Goal: Information Seeking & Learning: Find specific page/section

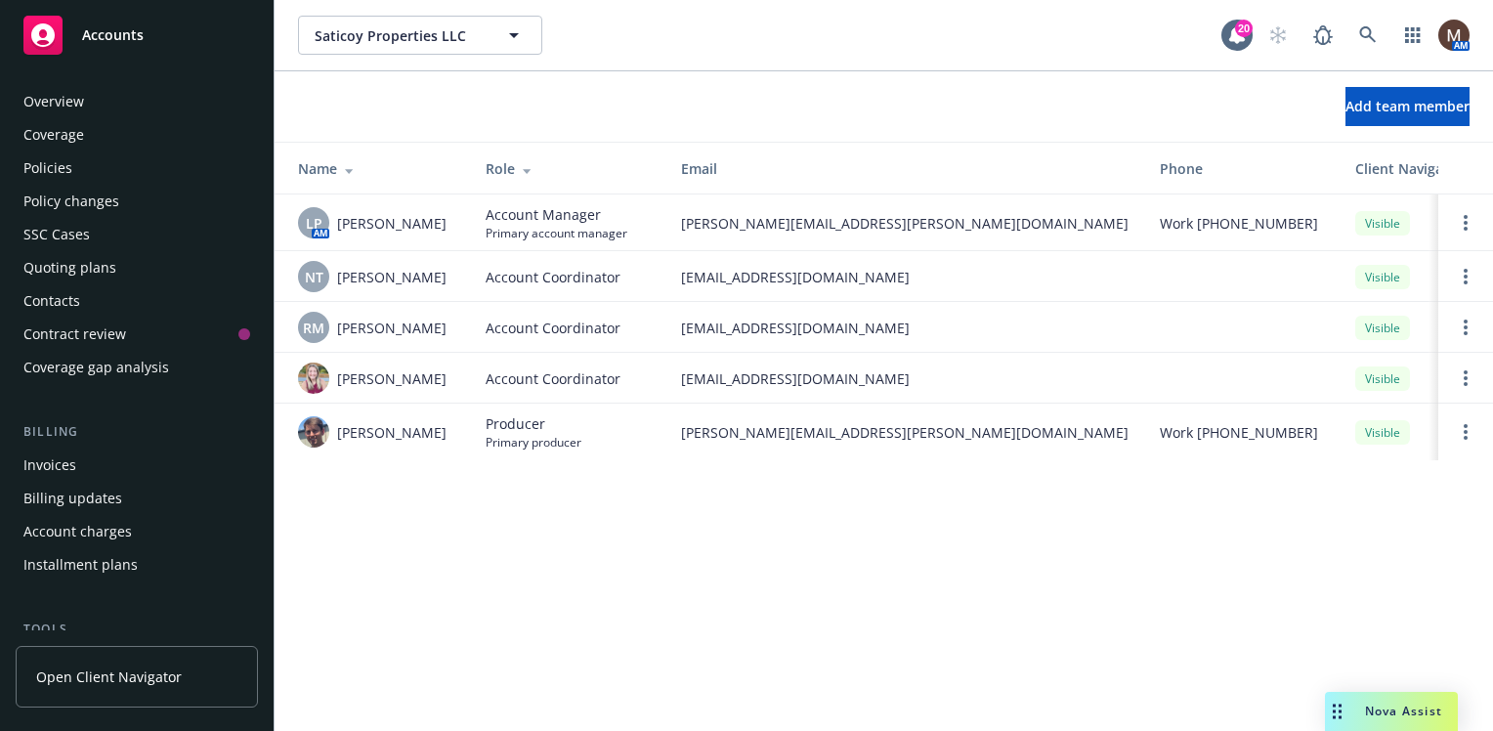
scroll to position [454, 0]
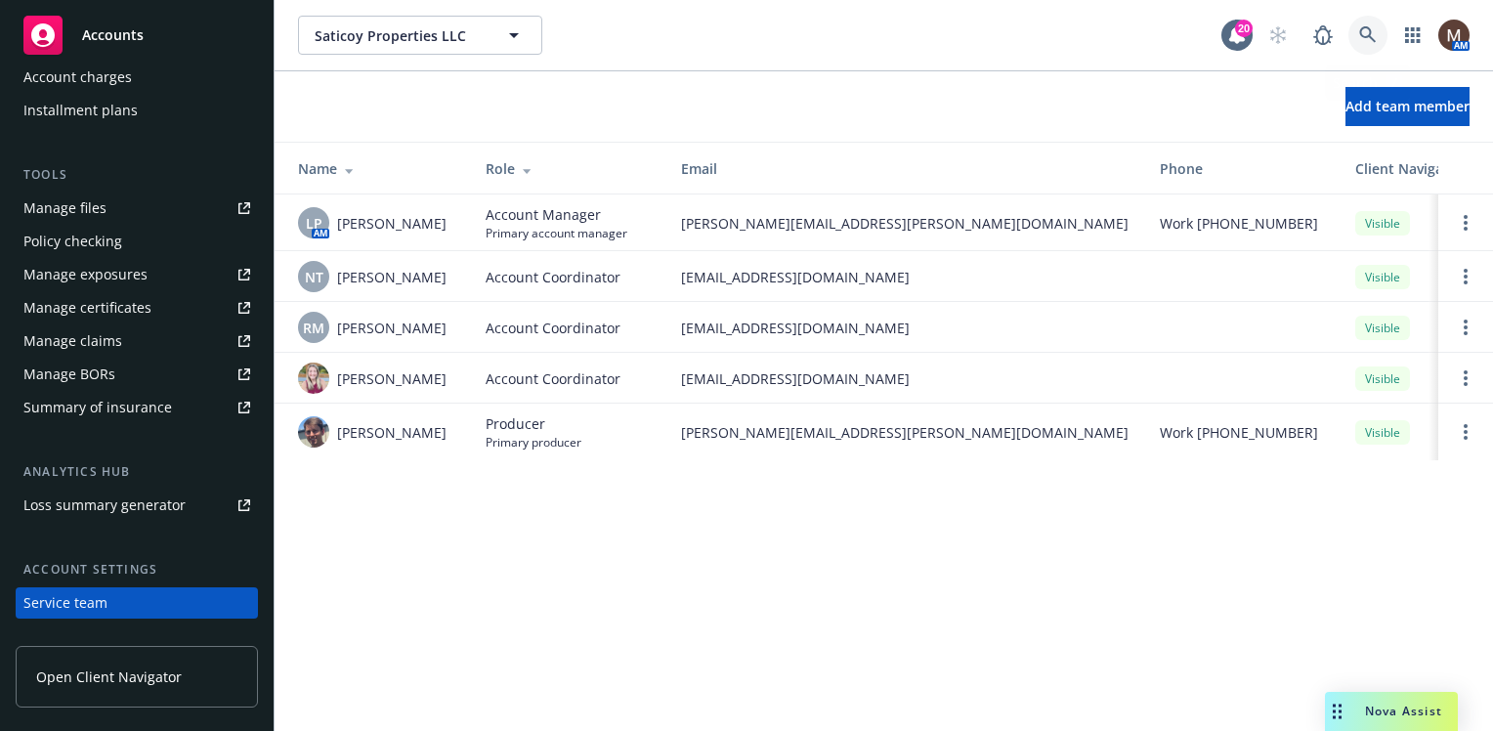
click at [1364, 24] on link at bounding box center [1367, 35] width 39 height 39
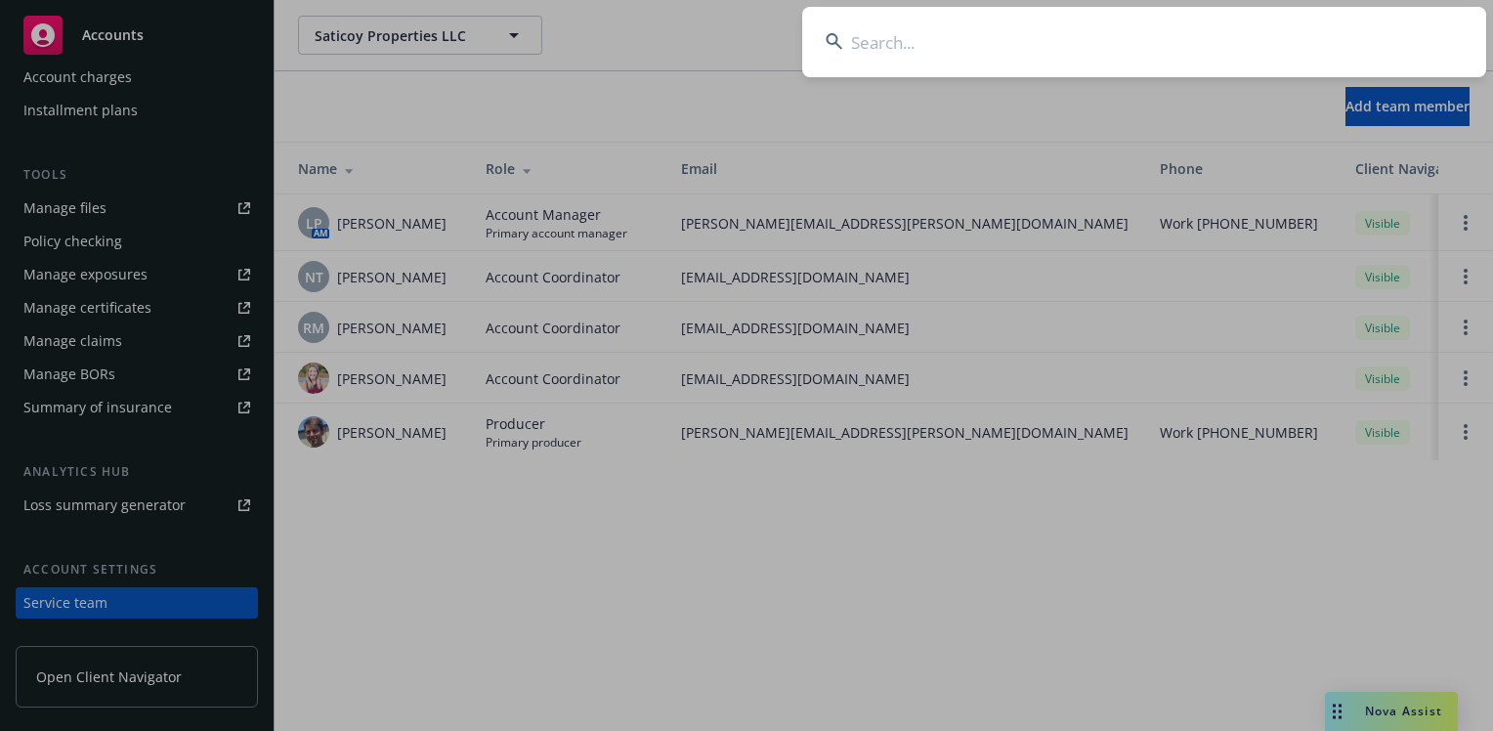
click at [871, 36] on input at bounding box center [1144, 42] width 684 height 70
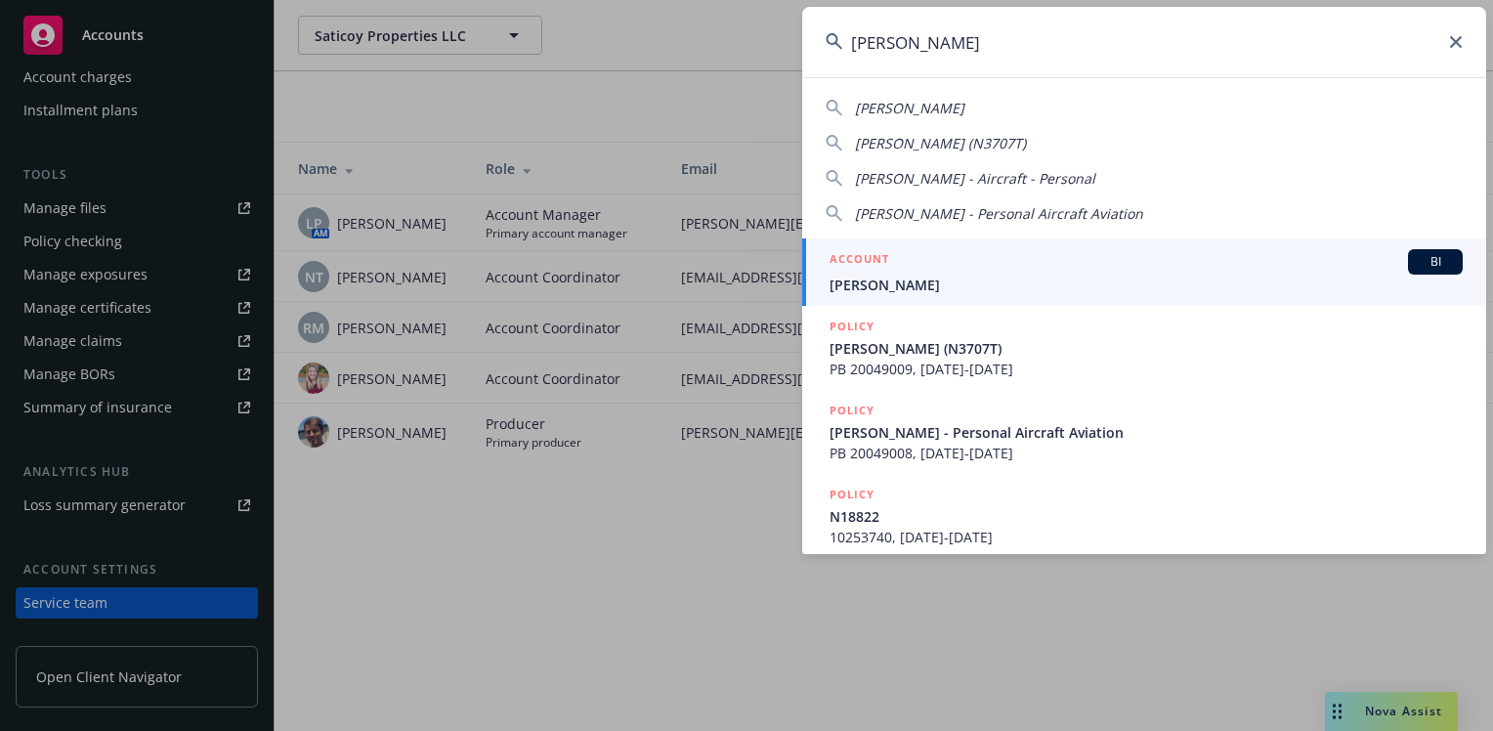
type input "[PERSON_NAME]"
click at [876, 277] on span "[PERSON_NAME]" at bounding box center [1145, 284] width 633 height 21
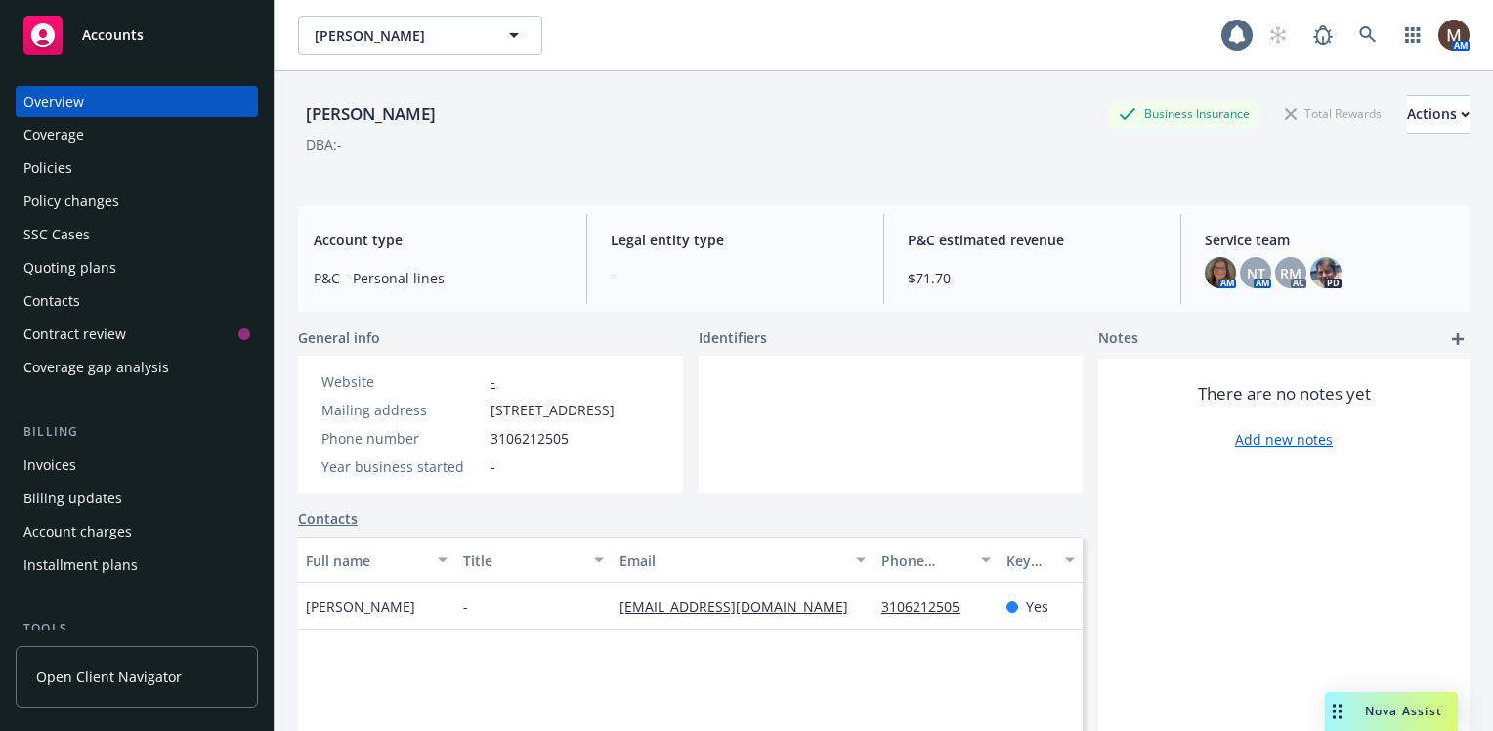
drag, startPoint x: 63, startPoint y: 162, endPoint x: 98, endPoint y: 174, distance: 37.1
click at [62, 162] on div "Policies" at bounding box center [47, 167] width 49 height 31
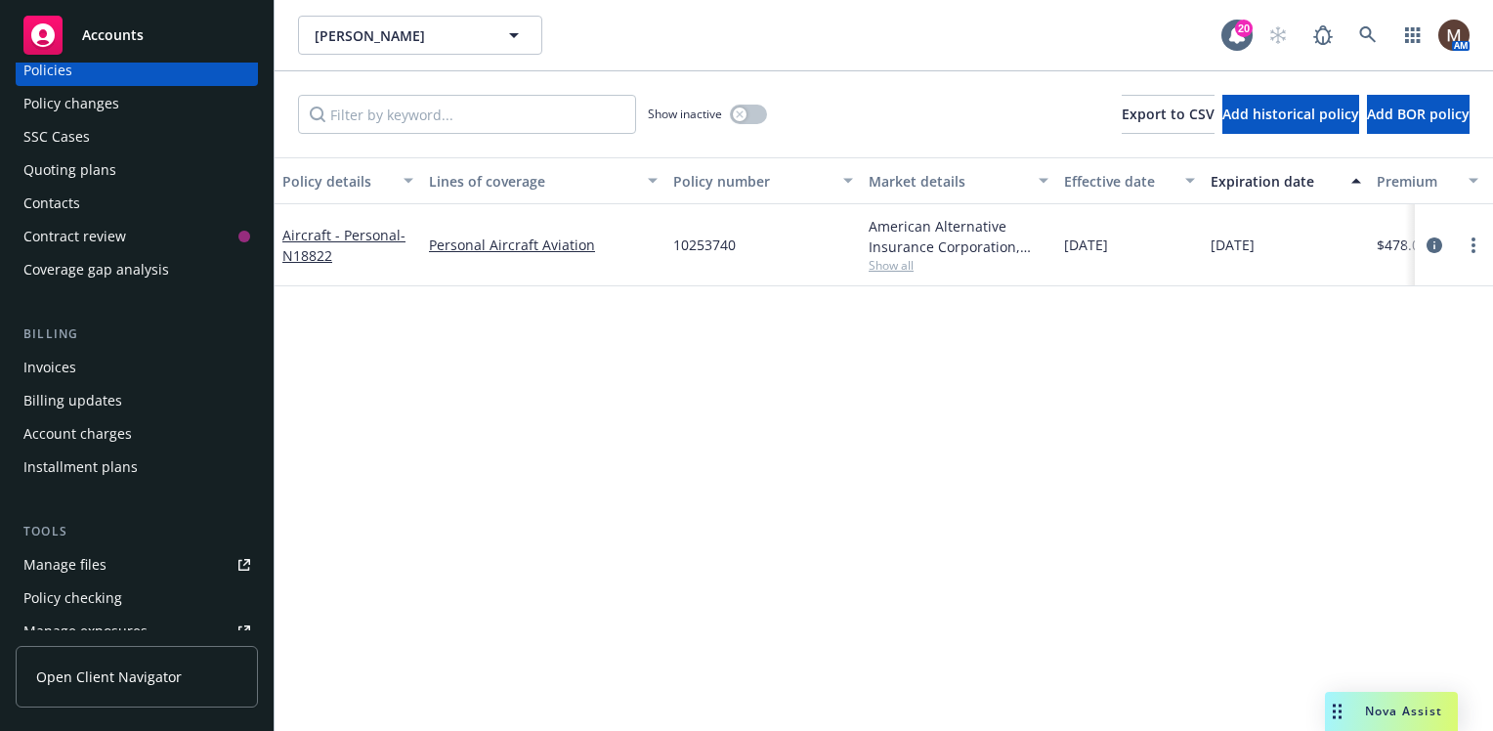
scroll to position [195, 0]
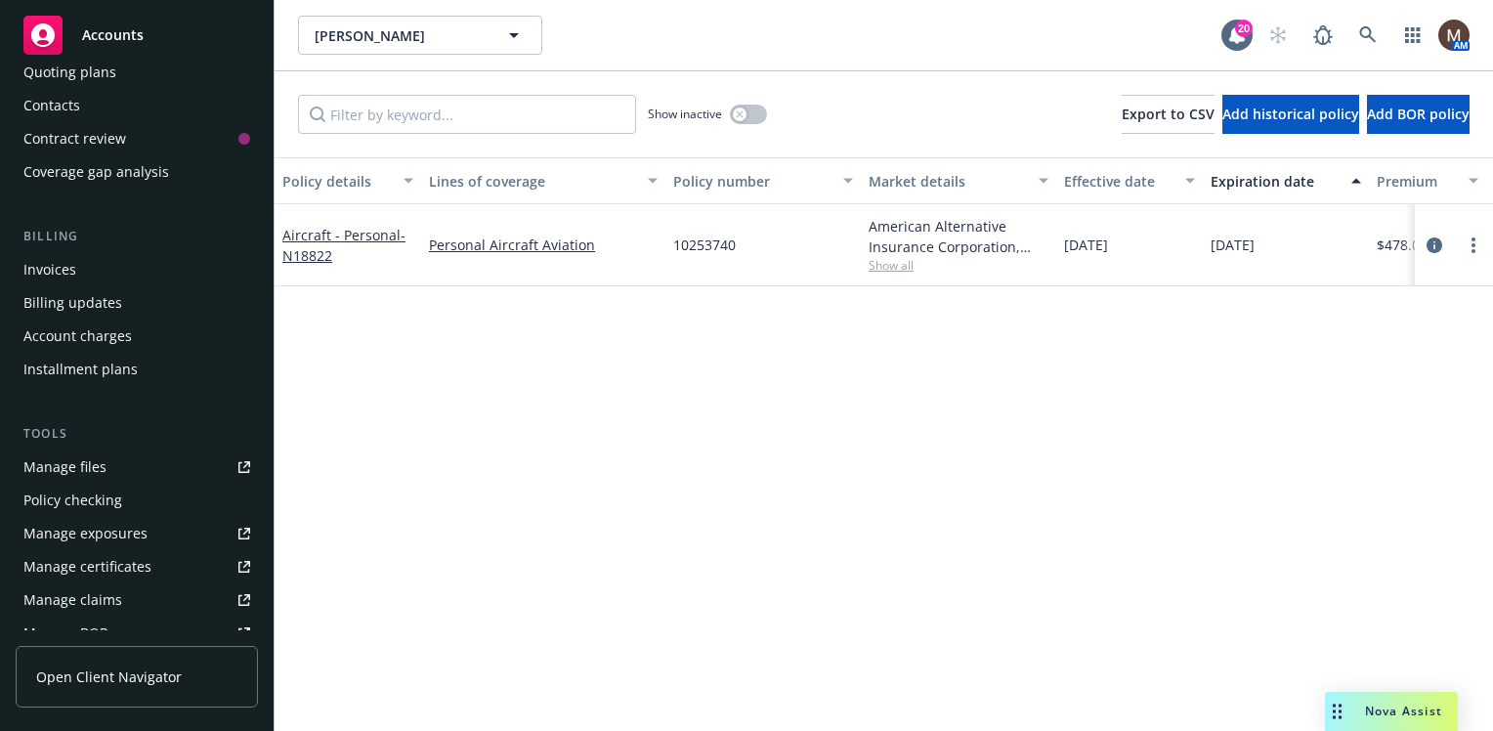
click at [82, 459] on div "Manage files" at bounding box center [64, 466] width 83 height 31
click at [1363, 26] on icon at bounding box center [1367, 34] width 17 height 17
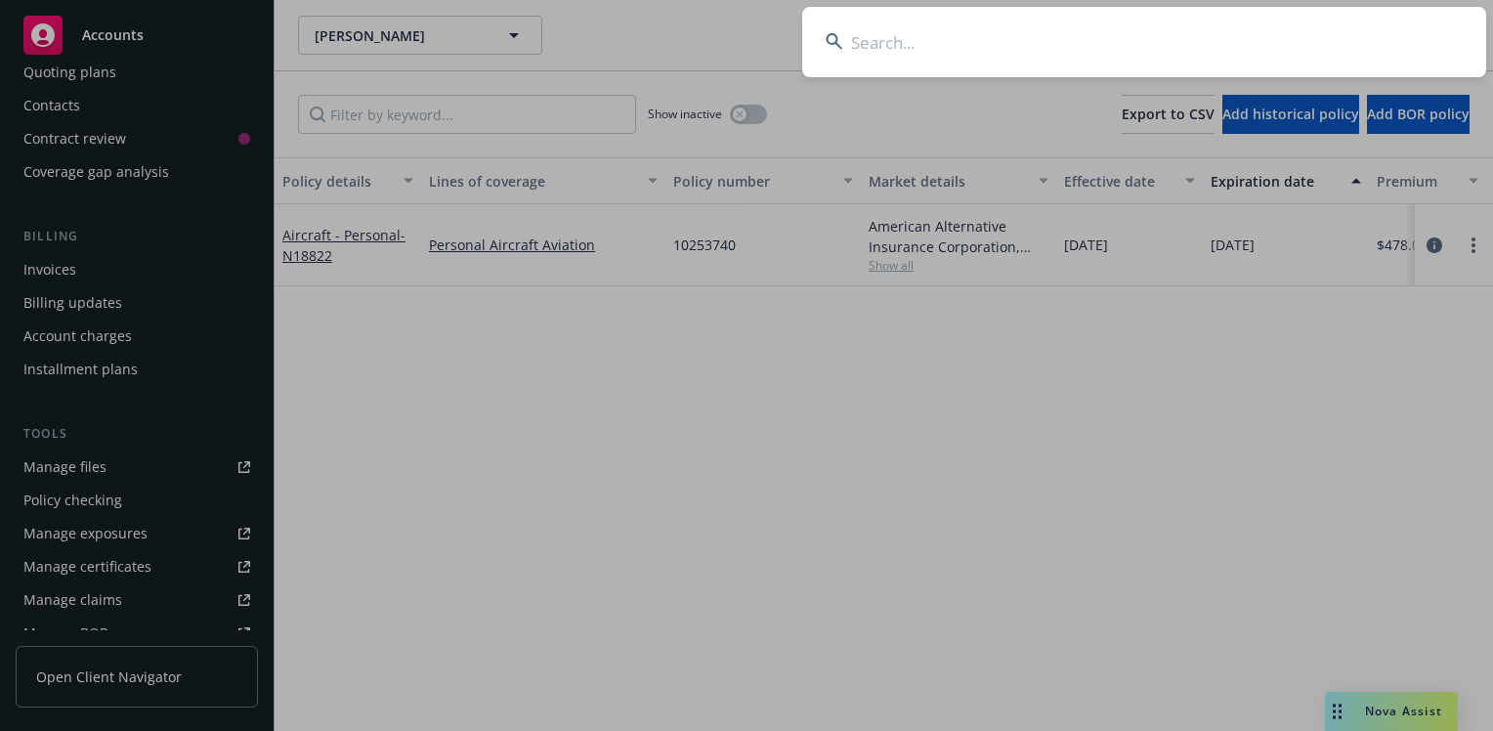
click at [858, 45] on input at bounding box center [1144, 42] width 684 height 70
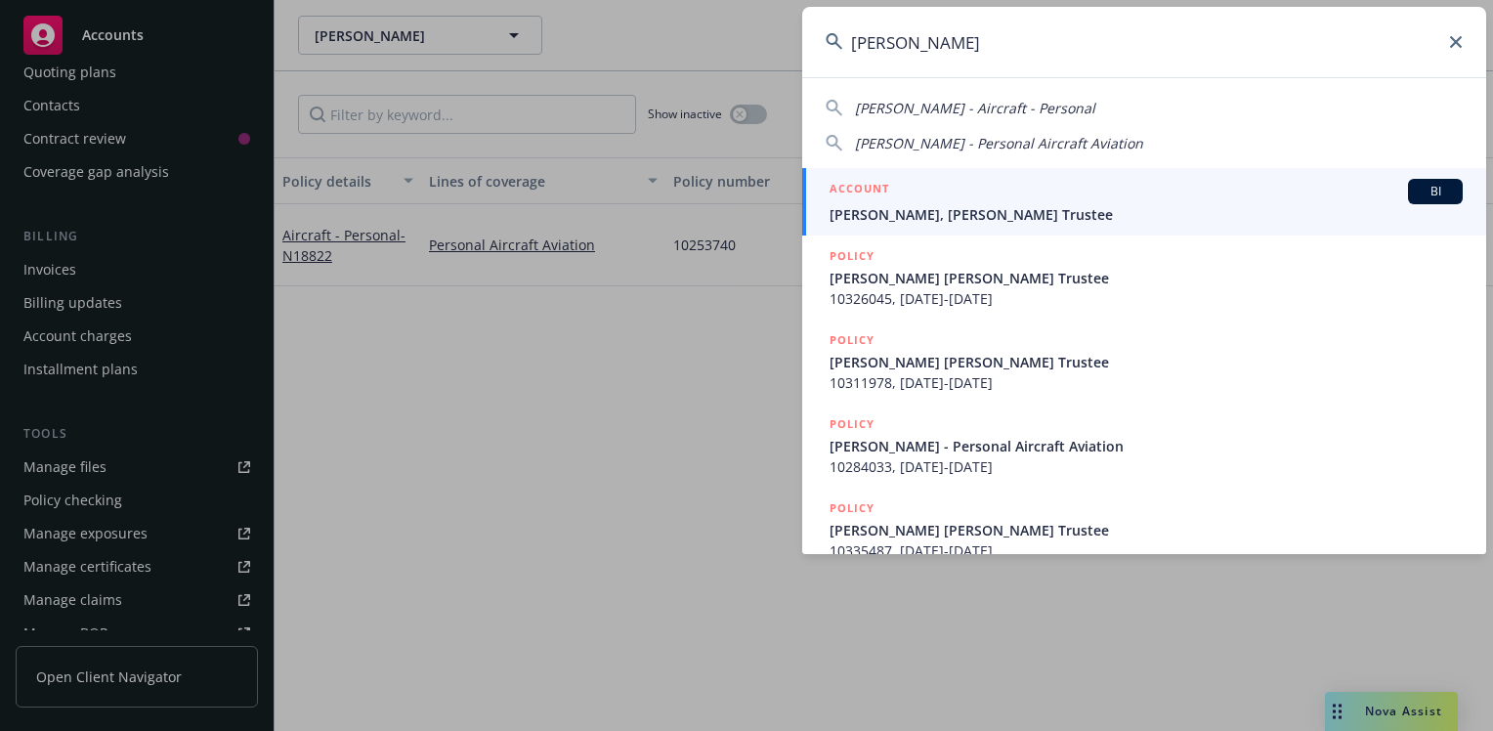
type input "[PERSON_NAME]"
click at [904, 208] on span "[PERSON_NAME], [PERSON_NAME] Trustee" at bounding box center [1145, 214] width 633 height 21
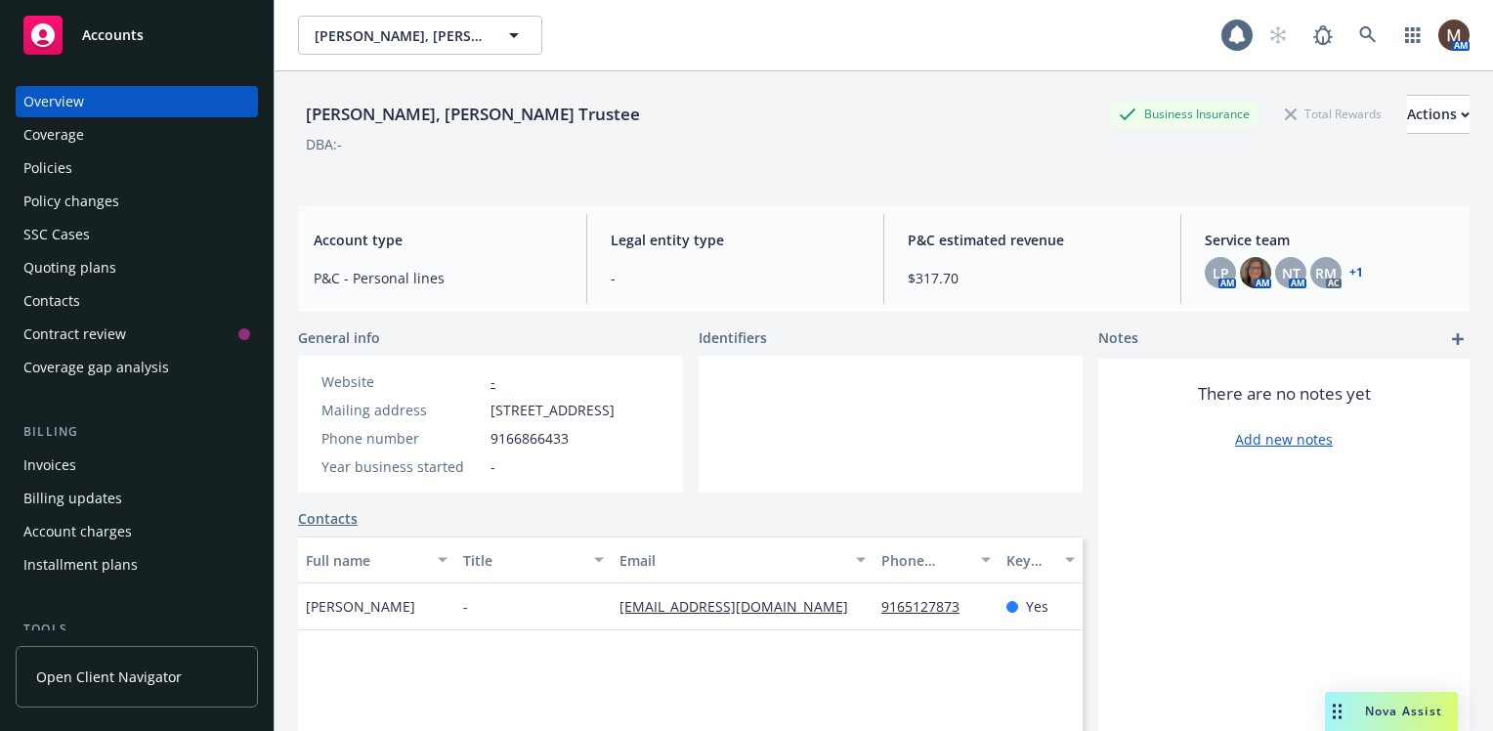
click at [63, 162] on div "Policies" at bounding box center [47, 167] width 49 height 31
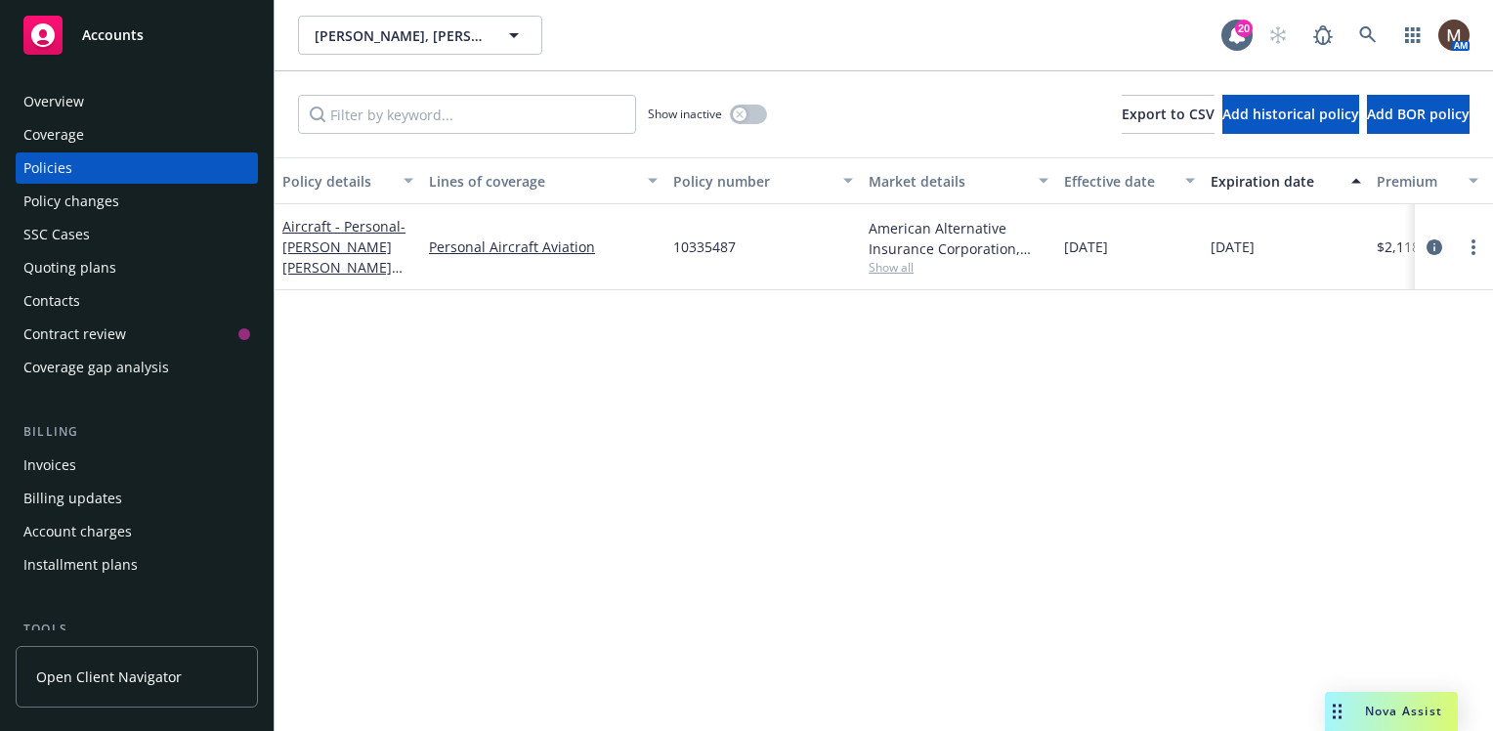
click at [62, 459] on div "Invoices" at bounding box center [49, 464] width 53 height 31
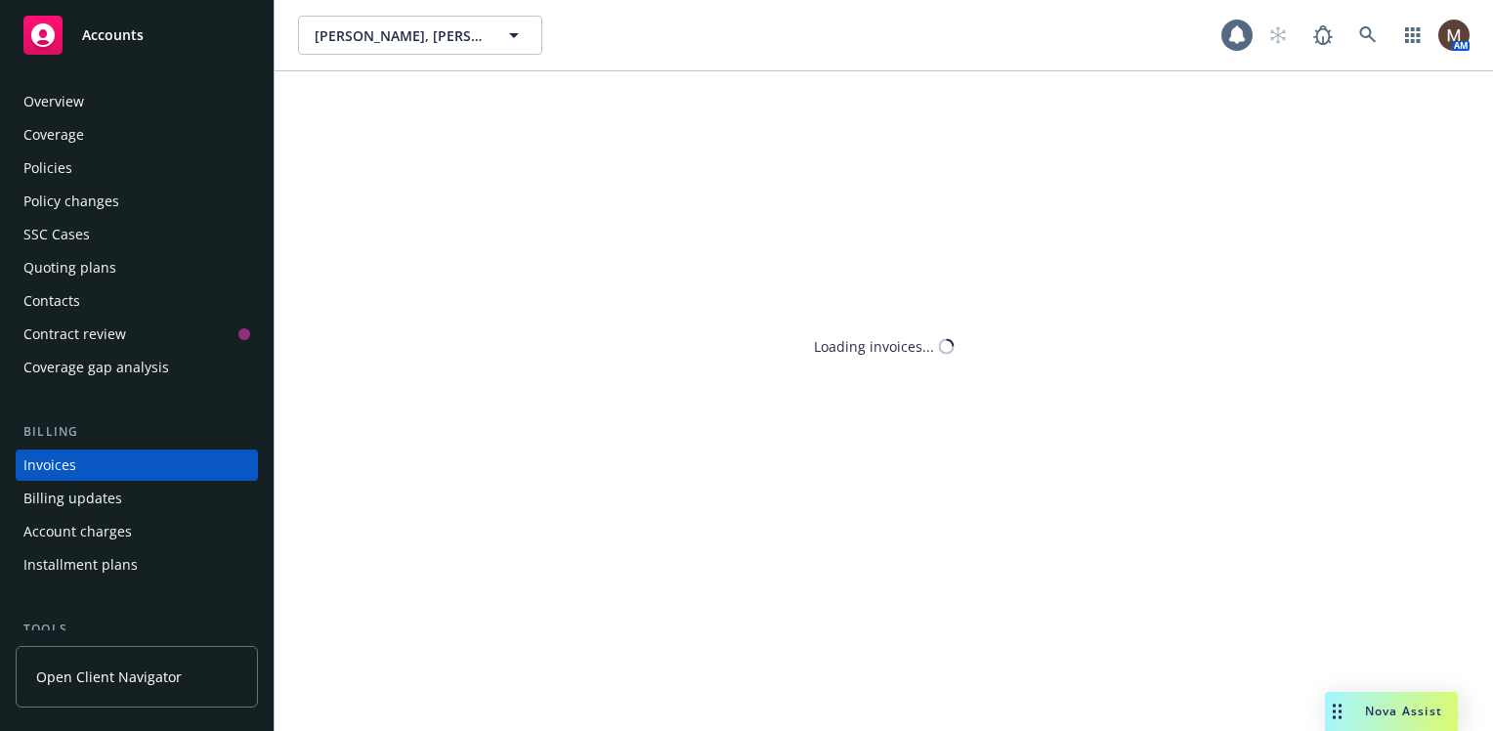
scroll to position [68, 0]
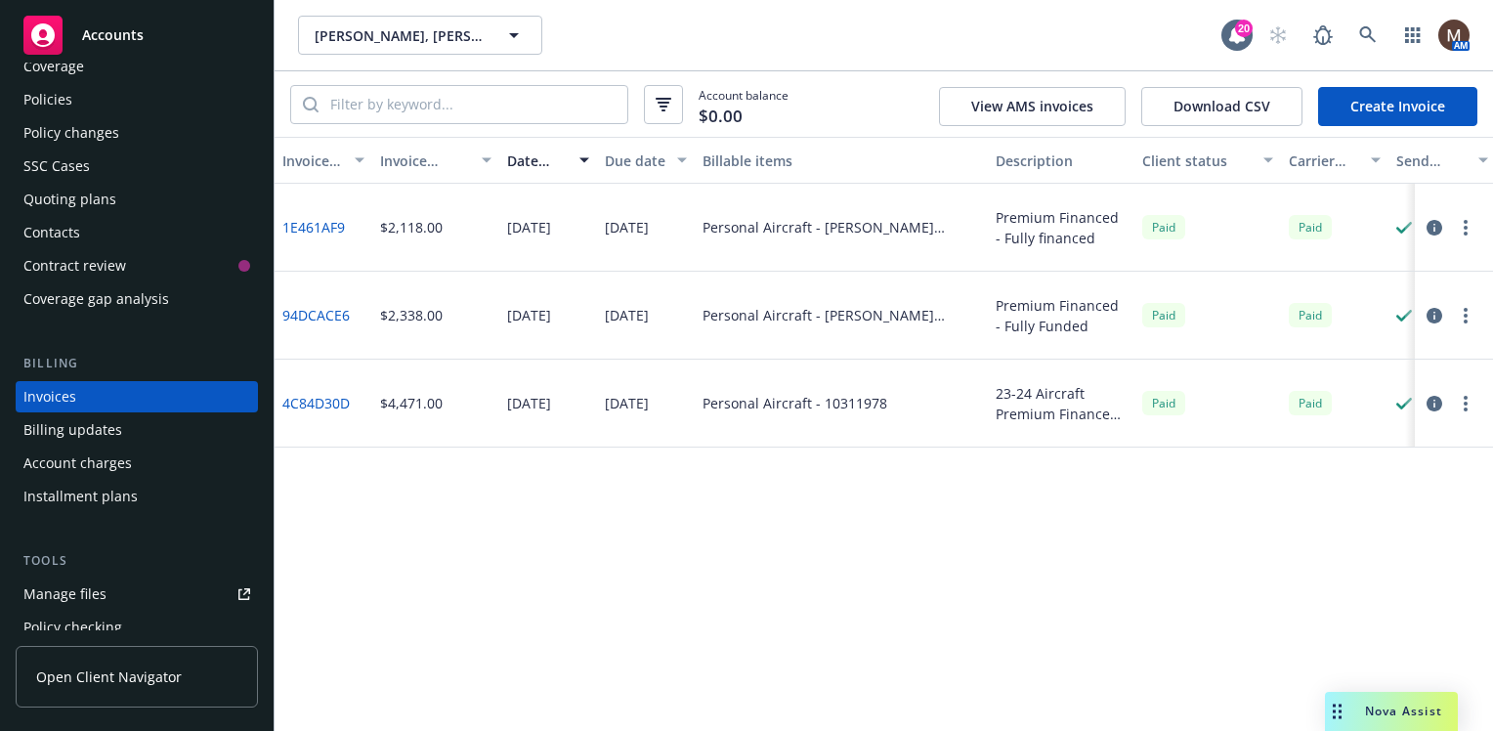
click at [70, 99] on div "Policies" at bounding box center [136, 99] width 227 height 31
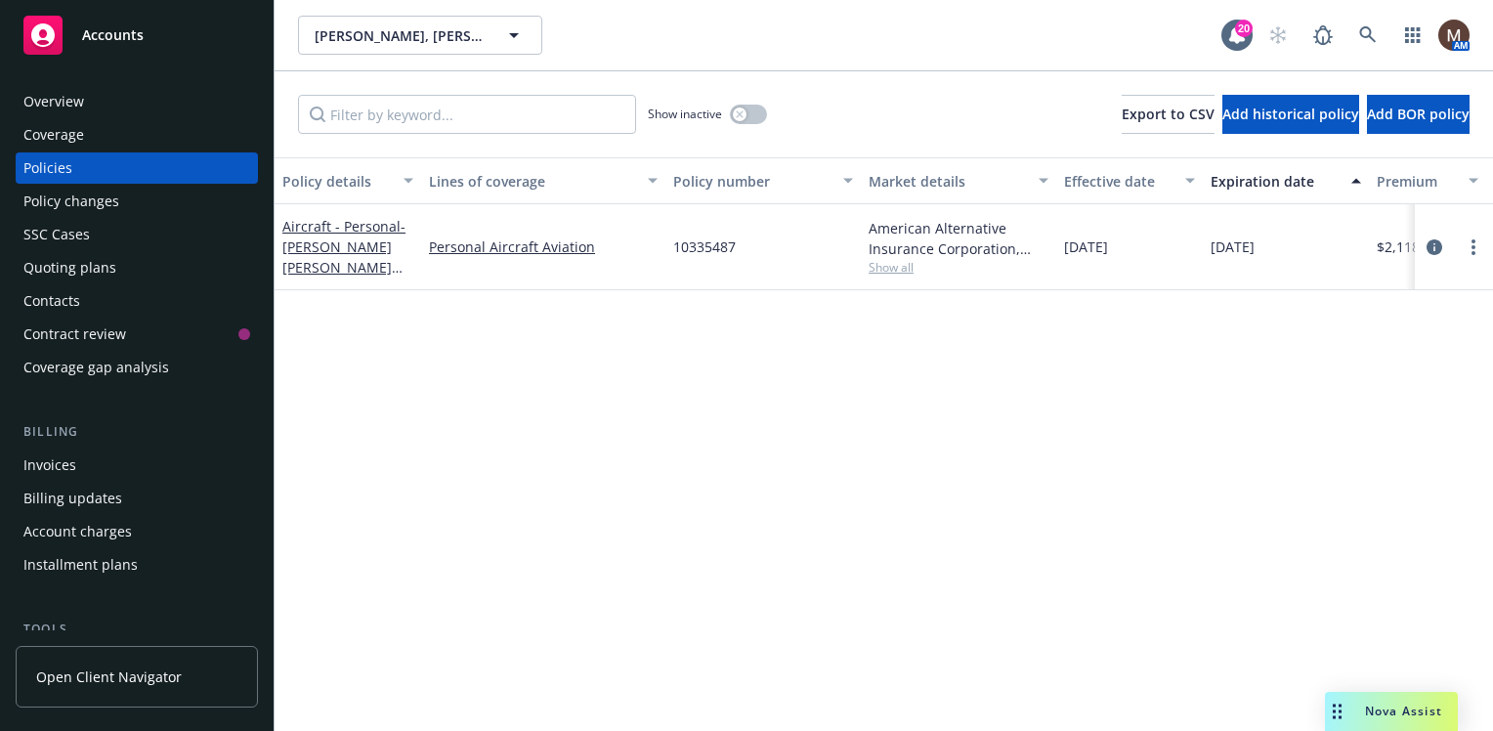
click at [69, 169] on div "Policies" at bounding box center [47, 167] width 49 height 31
click at [1366, 28] on icon at bounding box center [1368, 35] width 18 height 18
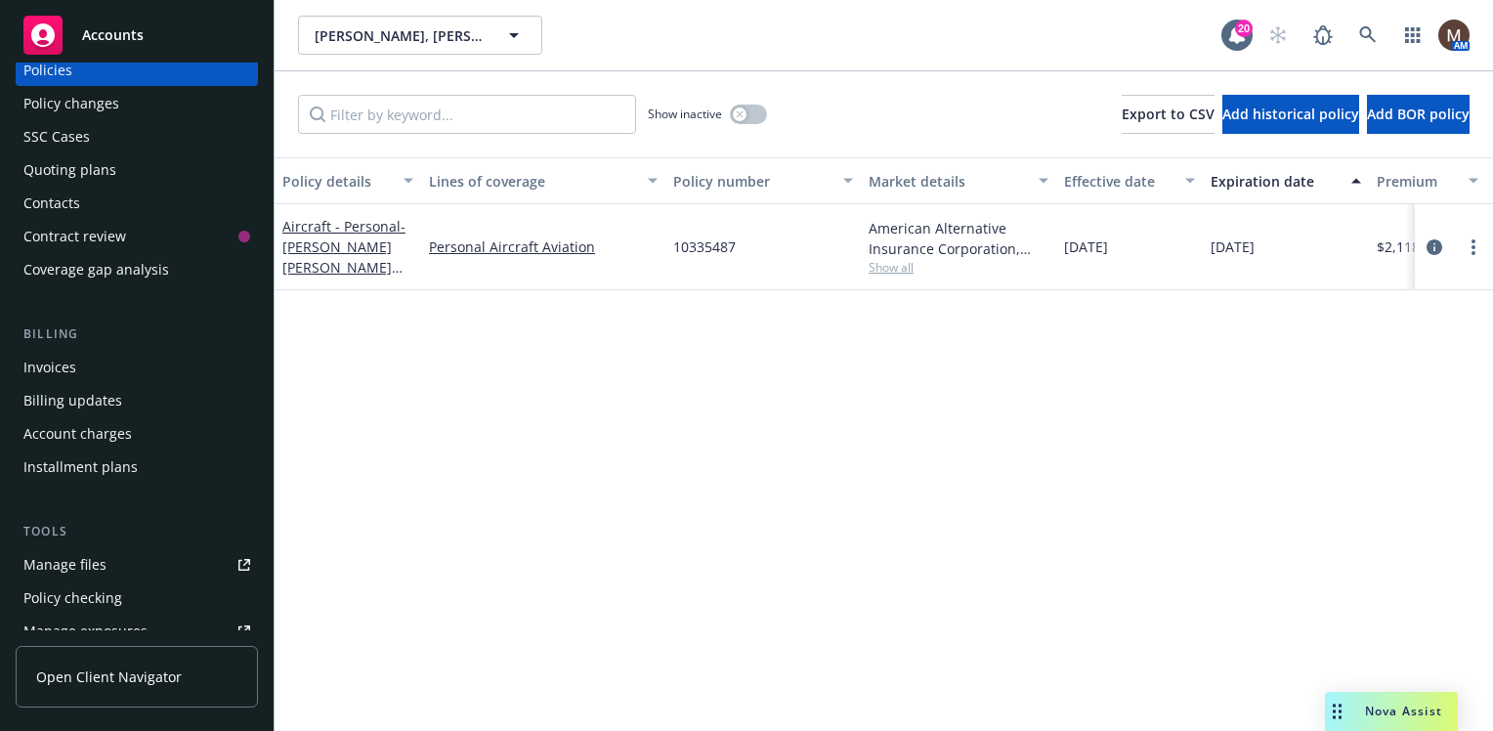
scroll to position [195, 0]
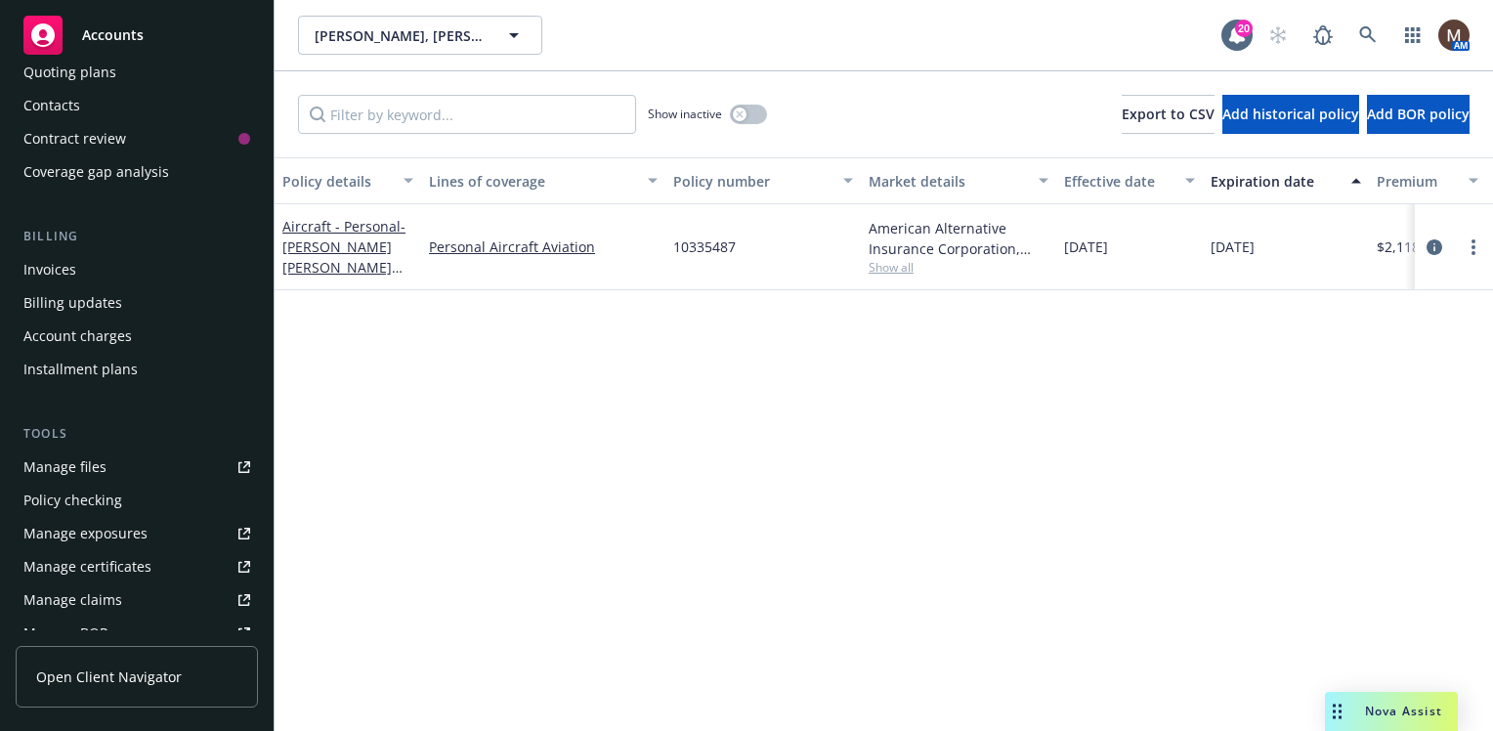
click at [72, 463] on div "Manage files" at bounding box center [64, 466] width 83 height 31
click at [1373, 31] on icon at bounding box center [1368, 35] width 18 height 18
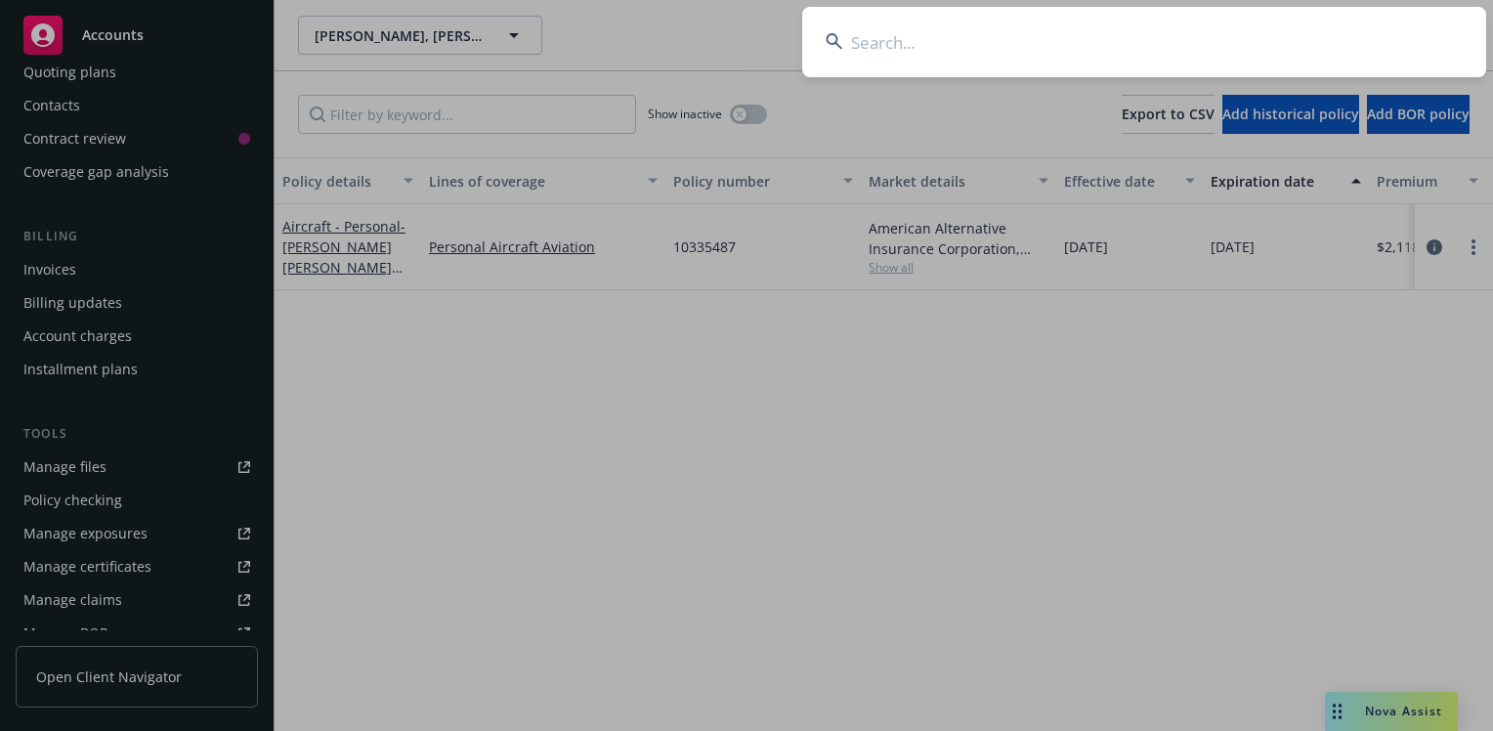
click at [856, 41] on input at bounding box center [1144, 42] width 684 height 70
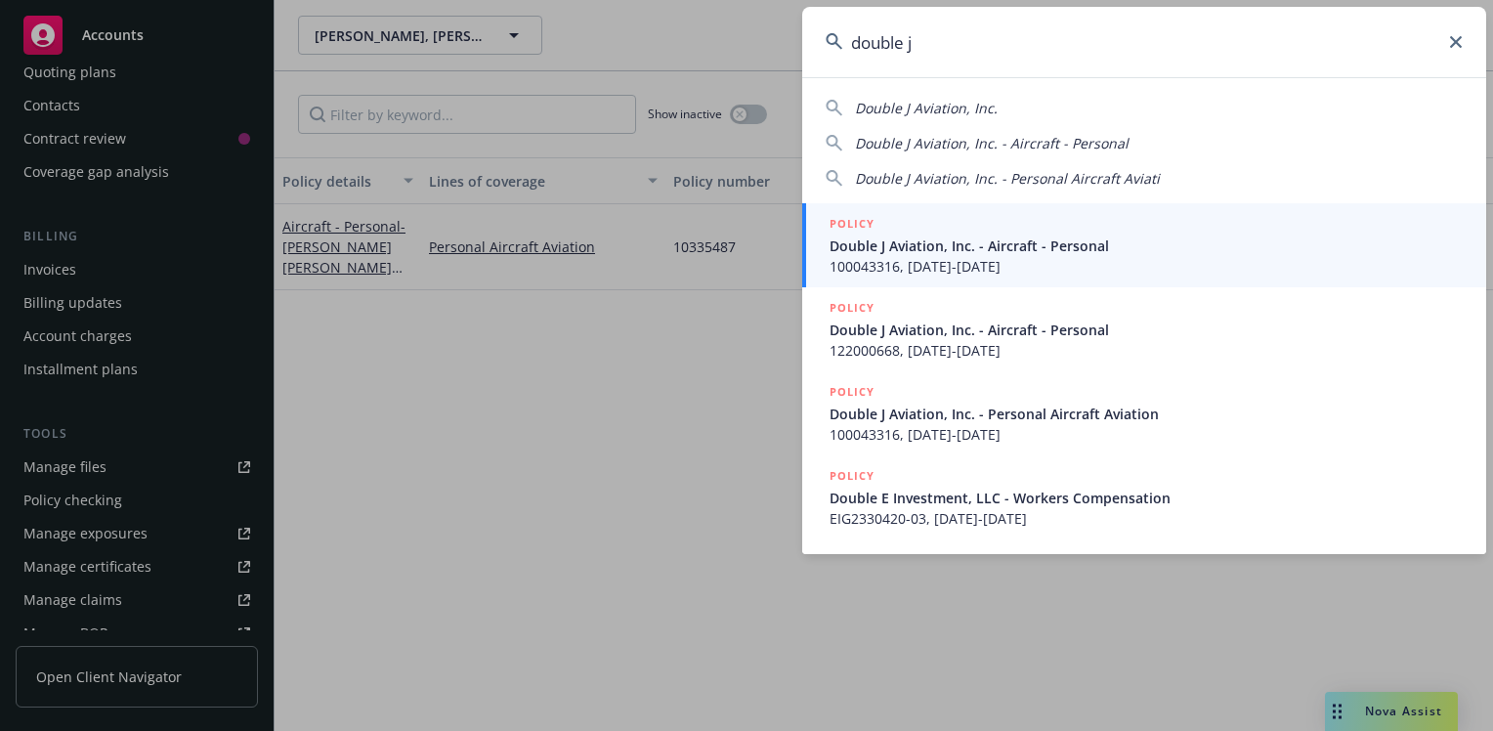
type input "double j"
drag, startPoint x: 900, startPoint y: 243, endPoint x: 889, endPoint y: 251, distance: 13.3
click at [900, 243] on span "Double J Aviation, Inc. - Aircraft - Personal" at bounding box center [1145, 245] width 633 height 21
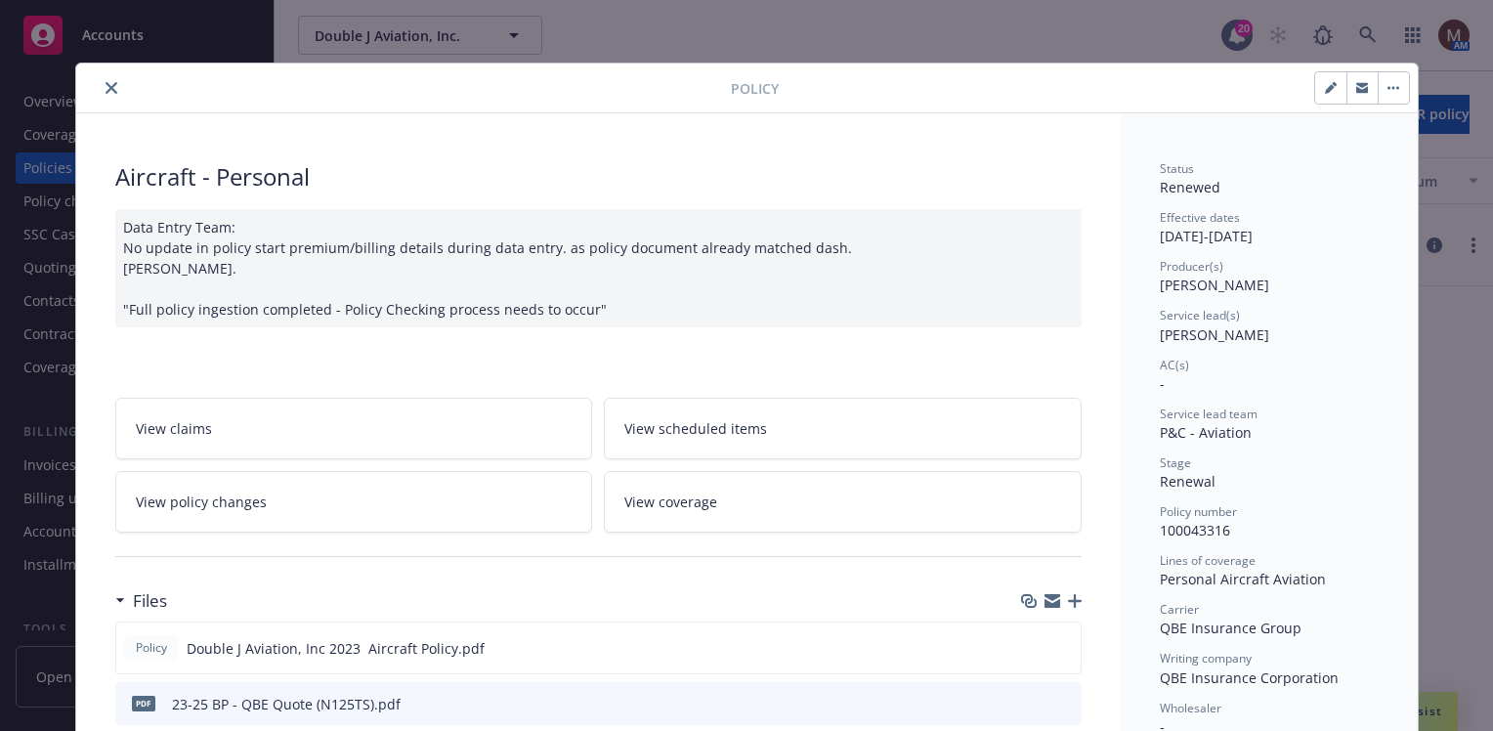
click at [105, 80] on button "close" at bounding box center [111, 87] width 23 height 23
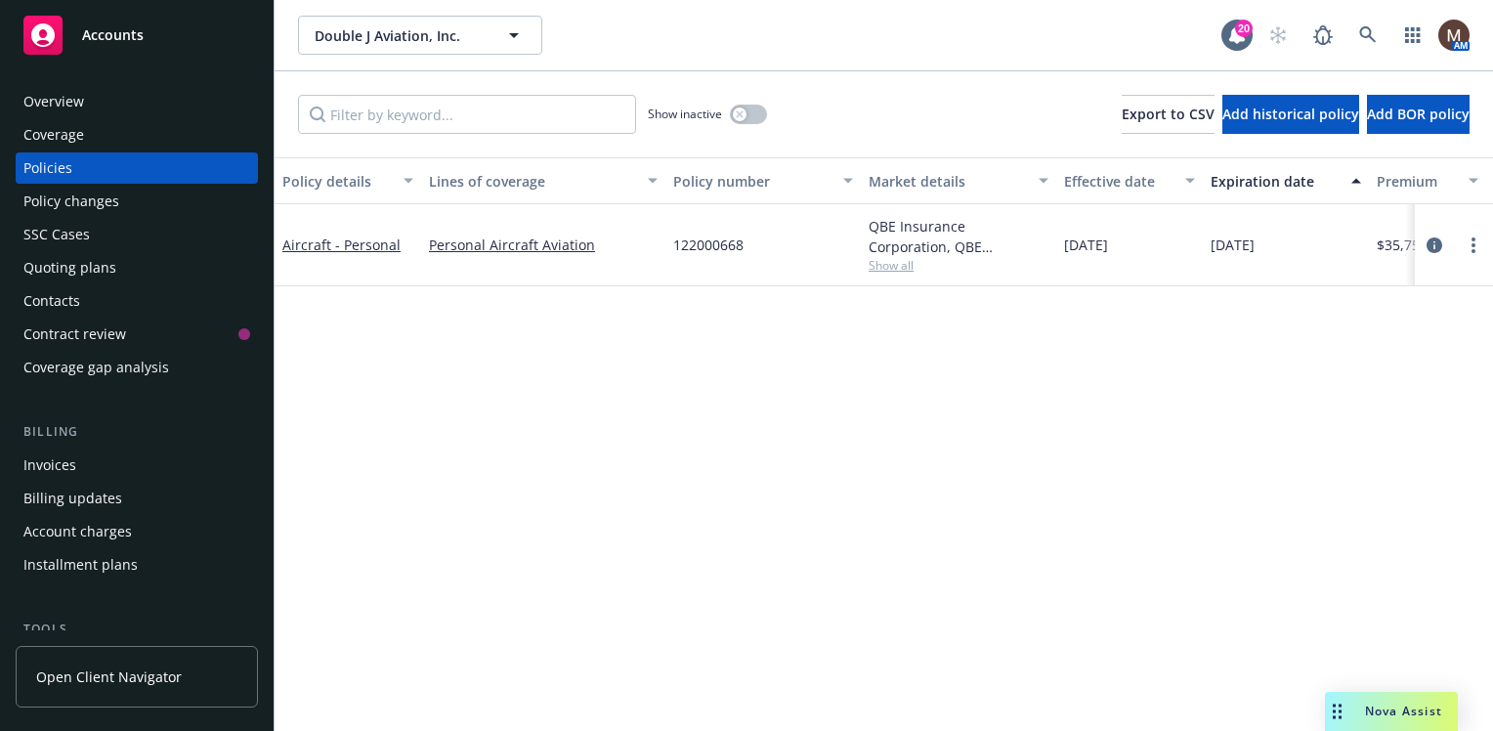
click at [82, 467] on div "Invoices" at bounding box center [136, 464] width 227 height 31
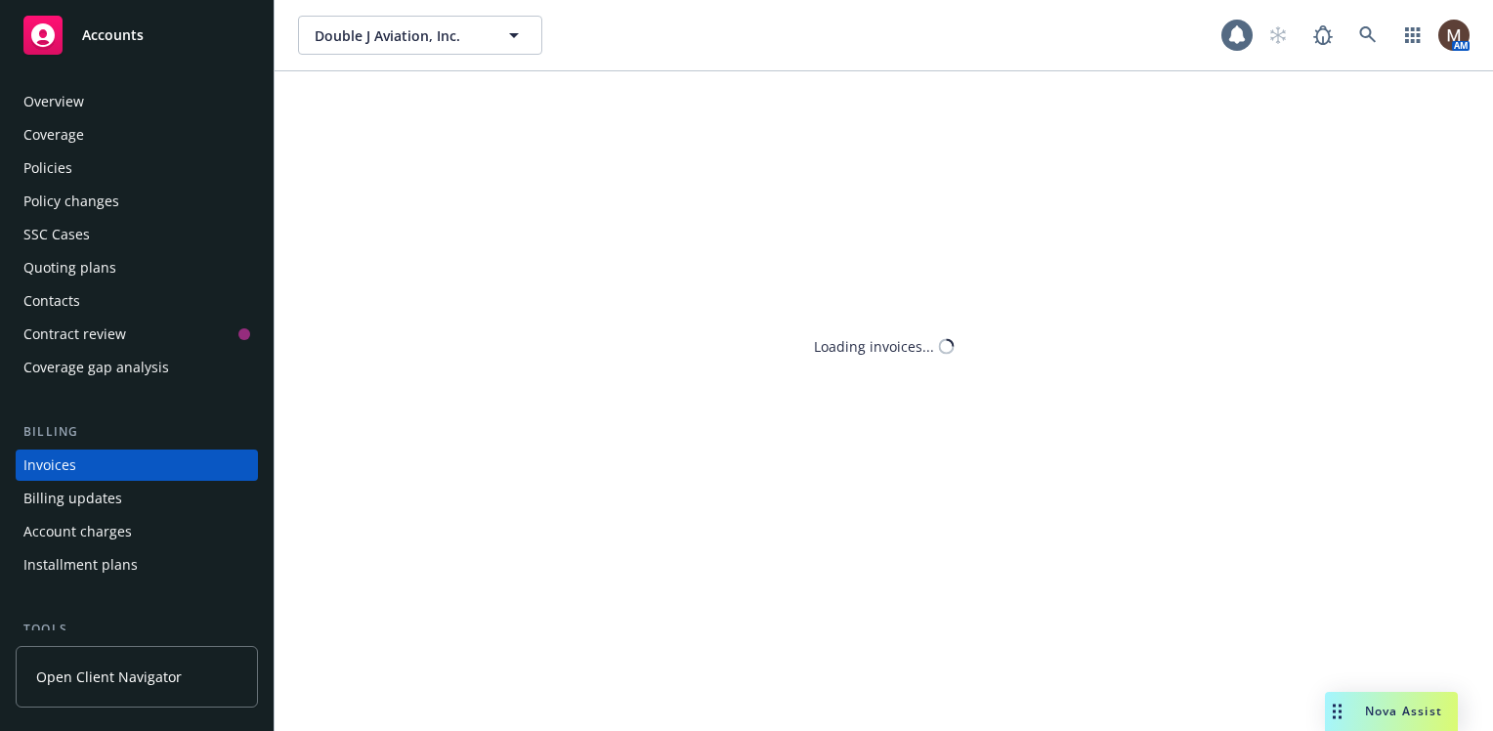
scroll to position [68, 0]
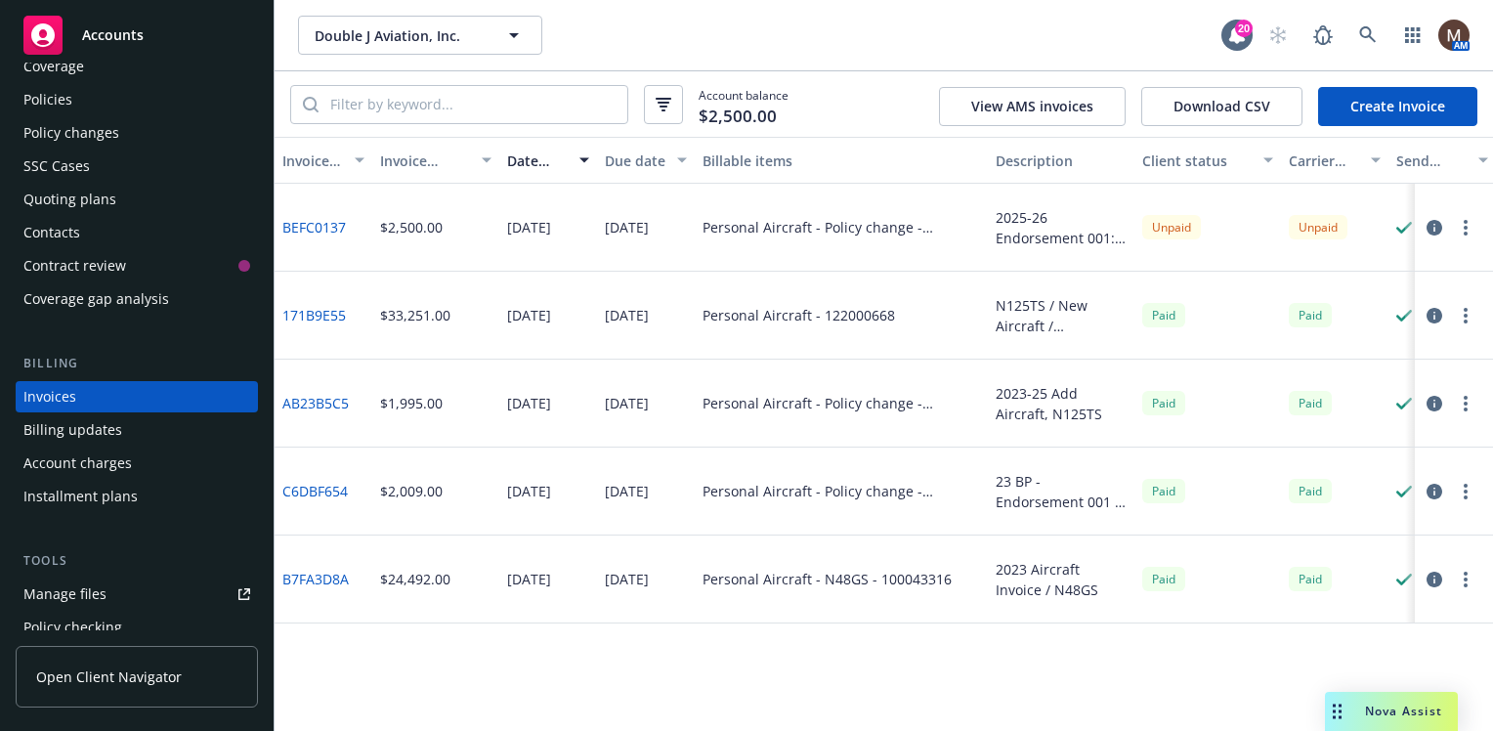
click at [58, 94] on div "Policies" at bounding box center [47, 99] width 49 height 31
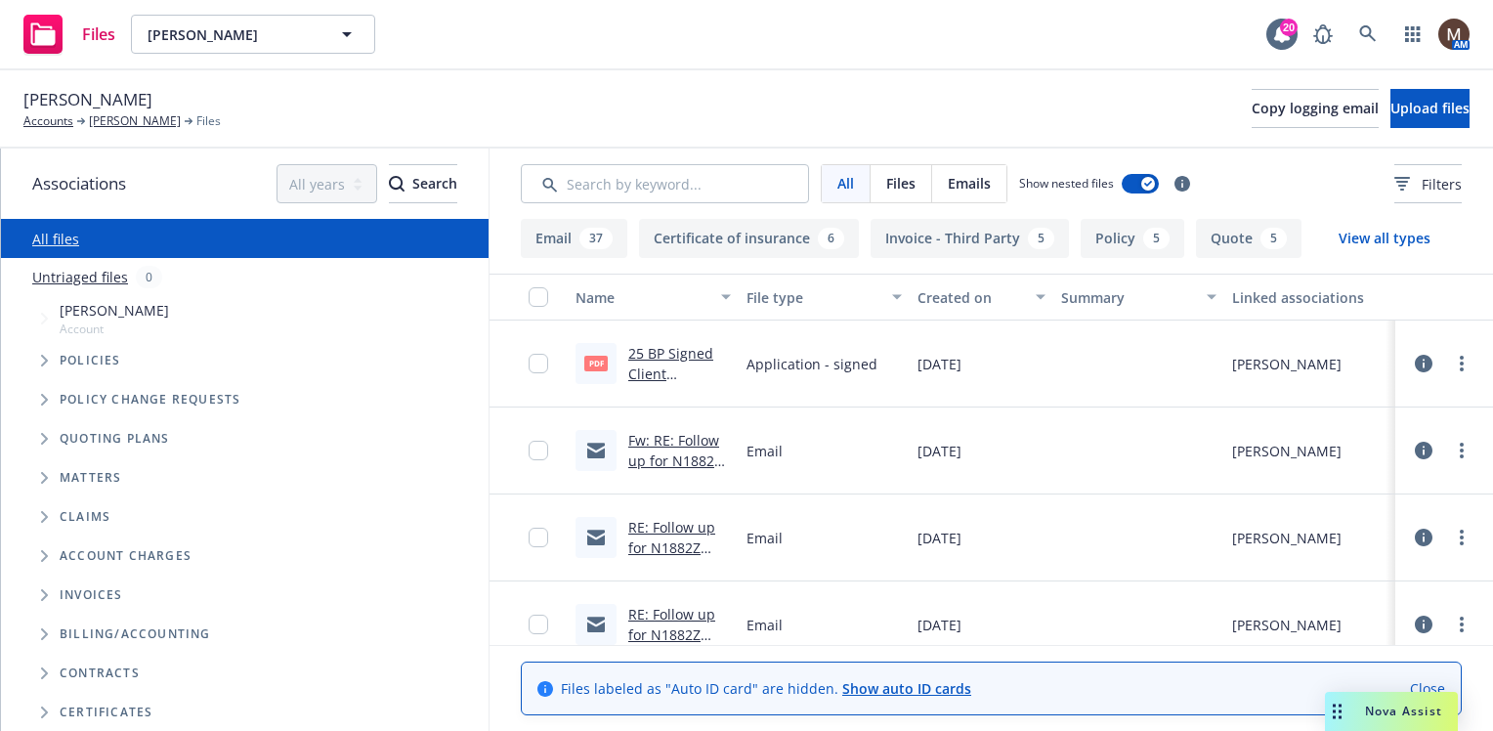
click at [685, 350] on link "25 BP Signed Client Renewal.pdf" at bounding box center [670, 374] width 85 height 60
click at [150, 118] on link "[PERSON_NAME]" at bounding box center [135, 121] width 92 height 18
